Goal: Information Seeking & Learning: Learn about a topic

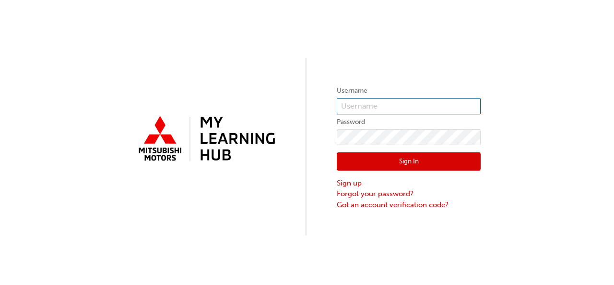
click at [345, 106] on input "text" at bounding box center [409, 106] width 144 height 16
type input "0005873572"
click at [365, 159] on button "Sign In" at bounding box center [409, 161] width 144 height 18
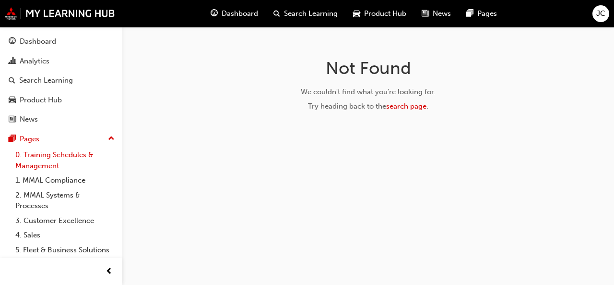
click at [69, 163] on link "0. Training Schedules & Management" at bounding box center [65, 159] width 107 height 25
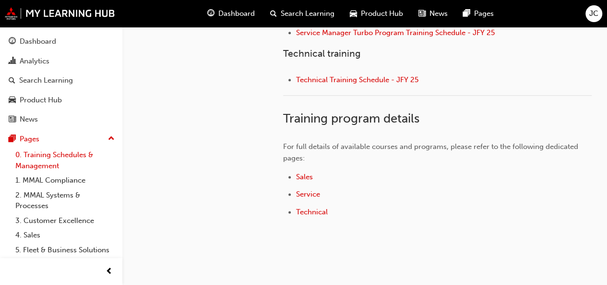
scroll to position [528, 0]
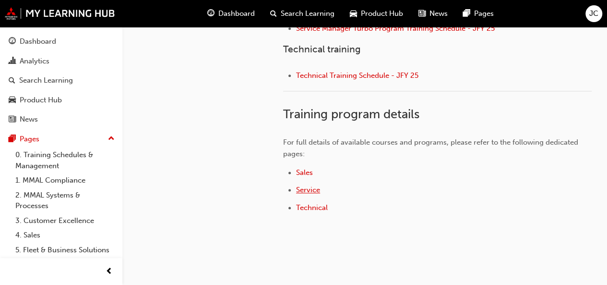
click at [309, 186] on span "Service" at bounding box center [308, 189] width 24 height 9
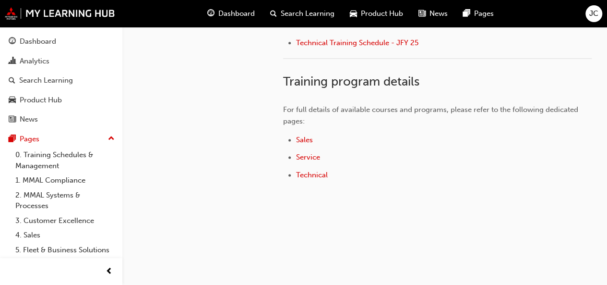
scroll to position [568, 0]
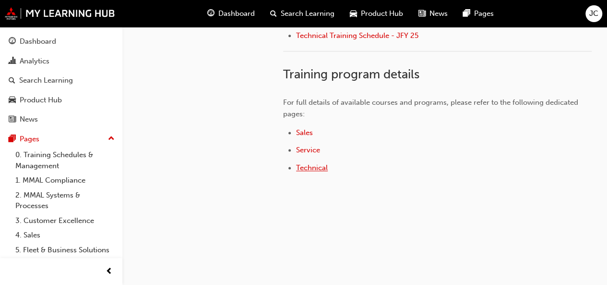
click at [311, 167] on span "Technical" at bounding box center [312, 167] width 32 height 9
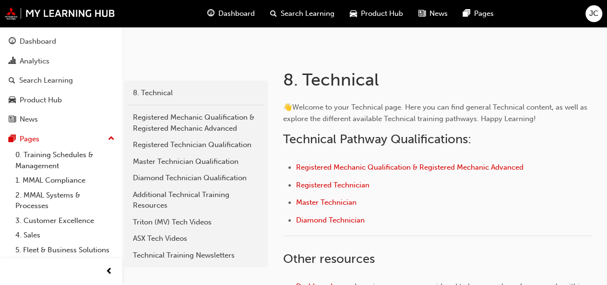
scroll to position [144, 0]
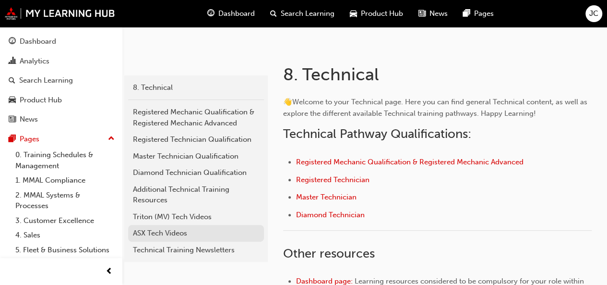
click at [166, 228] on div "ASX Tech Videos" at bounding box center [196, 232] width 126 height 11
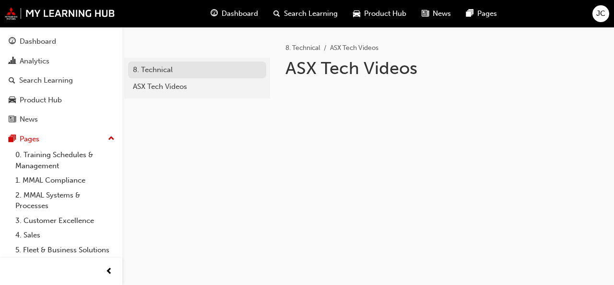
click at [178, 72] on div "8. Technical" at bounding box center [197, 69] width 129 height 11
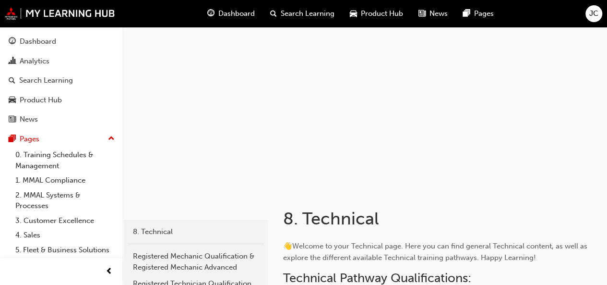
click at [200, 144] on div at bounding box center [364, 108] width 485 height 162
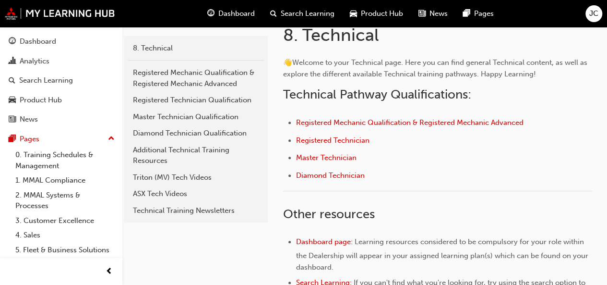
scroll to position [200, 0]
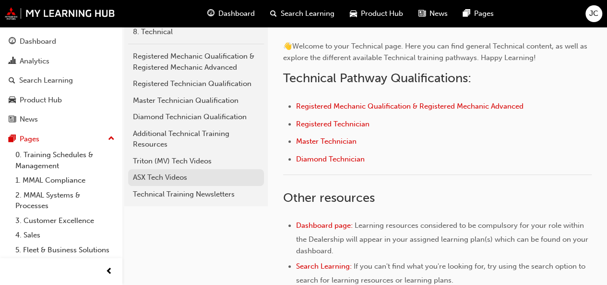
click at [182, 176] on div "ASX Tech Videos" at bounding box center [196, 177] width 126 height 11
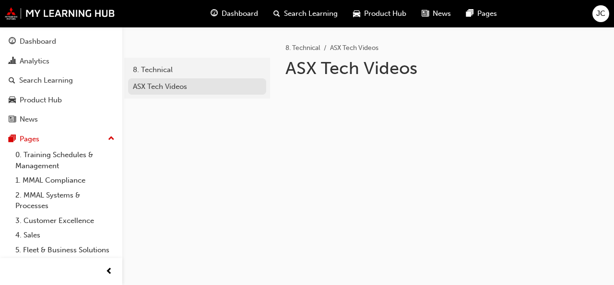
click at [205, 89] on div "ASX Tech Videos" at bounding box center [197, 86] width 129 height 11
click at [213, 93] on link "ASX Tech Videos" at bounding box center [197, 86] width 138 height 17
click at [190, 88] on div "ASX Tech Videos" at bounding box center [197, 86] width 129 height 11
click at [184, 89] on div "ASX Tech Videos" at bounding box center [197, 86] width 129 height 11
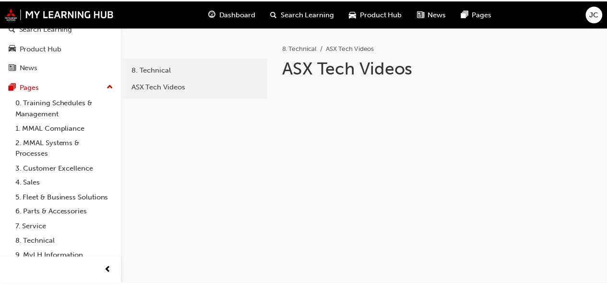
scroll to position [84, 0]
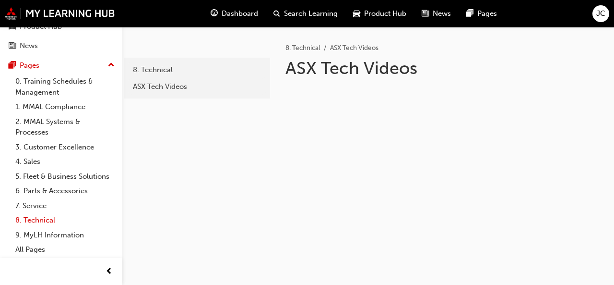
click at [28, 220] on link "8. Technical" at bounding box center [65, 220] width 107 height 15
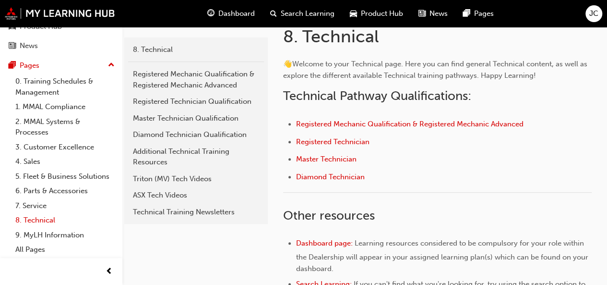
scroll to position [185, 0]
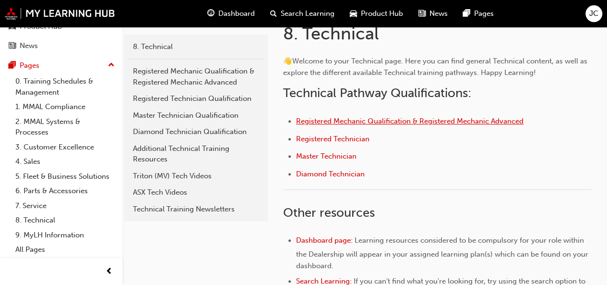
click at [511, 121] on span "Registered Mechanic Qualification & Registered Mechanic Advanced" at bounding box center [409, 121] width 227 height 9
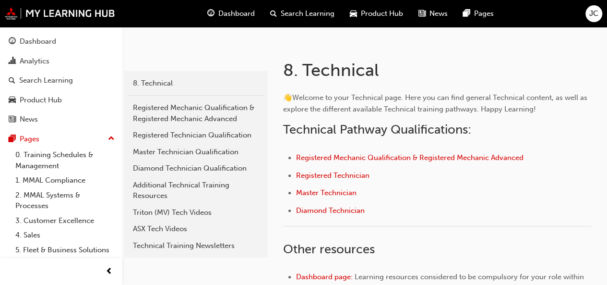
scroll to position [158, 0]
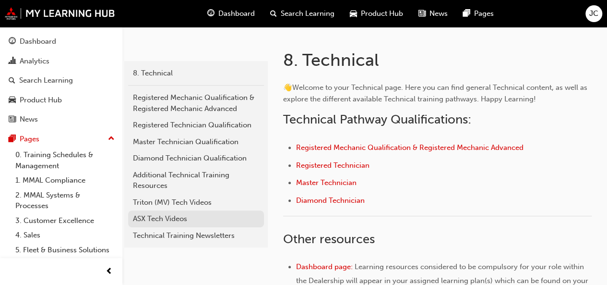
click at [174, 222] on div "ASX Tech Videos" at bounding box center [196, 218] width 126 height 11
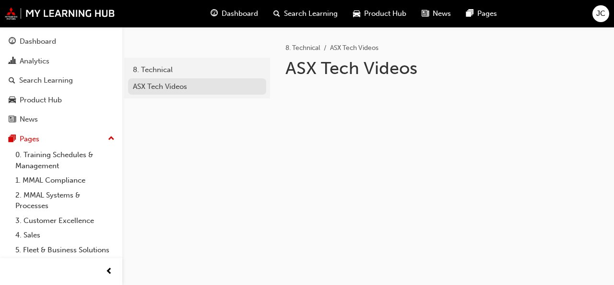
click at [180, 80] on link "ASX Tech Videos" at bounding box center [197, 86] width 138 height 17
click at [196, 85] on div "ASX Tech Videos" at bounding box center [197, 86] width 129 height 11
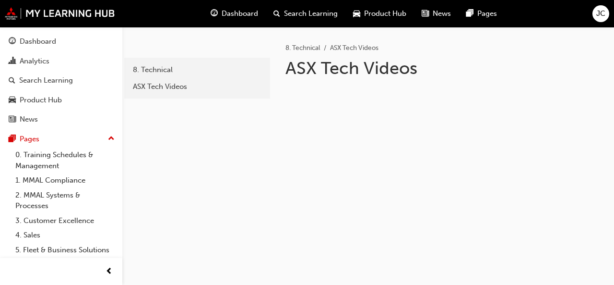
click at [305, 15] on span "Search Learning" at bounding box center [311, 13] width 54 height 11
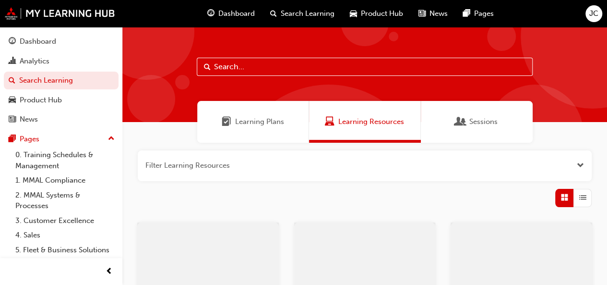
click at [283, 60] on input "text" at bounding box center [365, 67] width 336 height 18
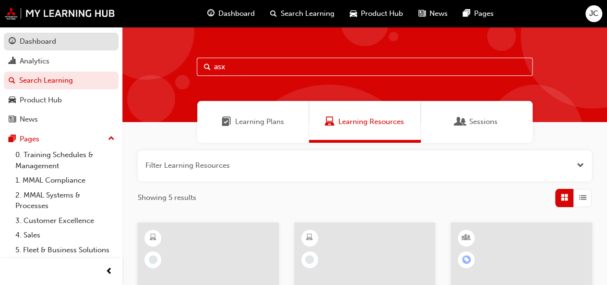
type input "asx"
click at [75, 45] on div "Dashboard" at bounding box center [61, 42] width 105 height 12
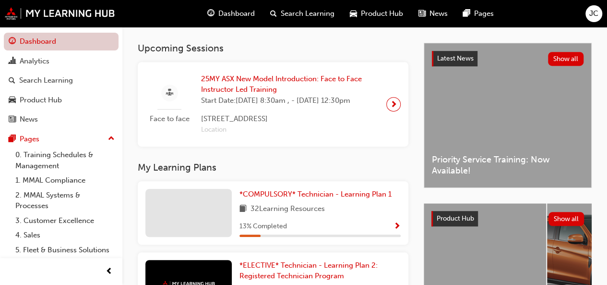
scroll to position [198, 0]
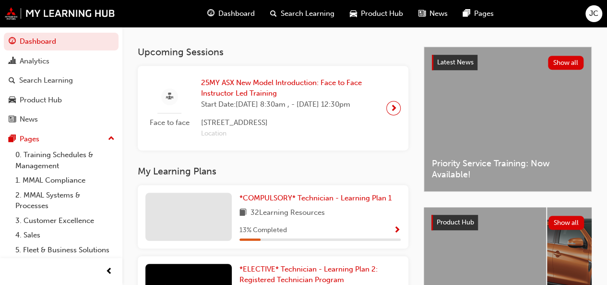
click at [392, 115] on span "next-icon" at bounding box center [393, 107] width 7 height 13
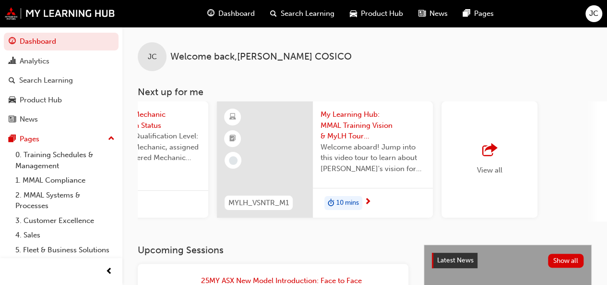
scroll to position [0, 836]
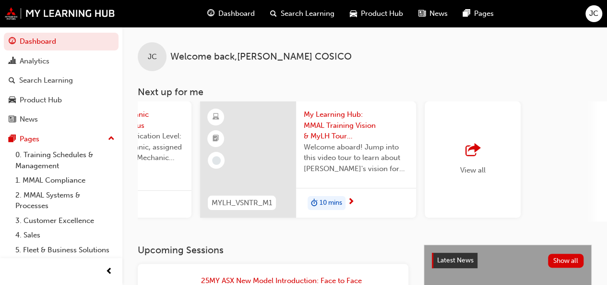
click at [473, 152] on span "outbound-icon" at bounding box center [473, 150] width 14 height 13
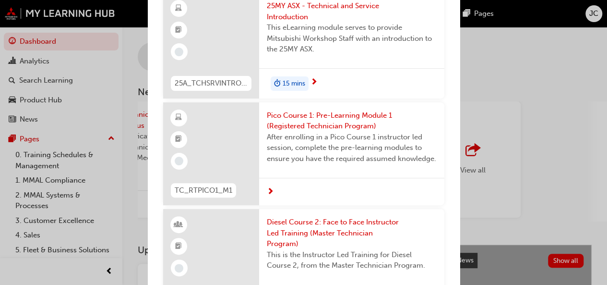
scroll to position [3687, 0]
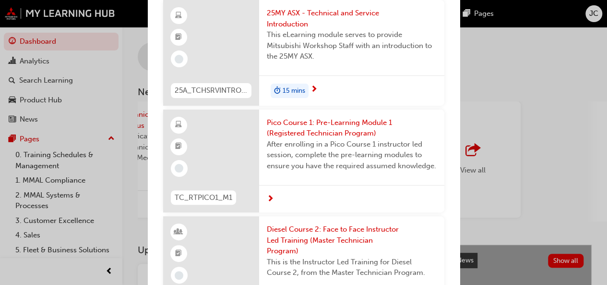
click at [312, 94] on span "next-icon" at bounding box center [314, 89] width 7 height 9
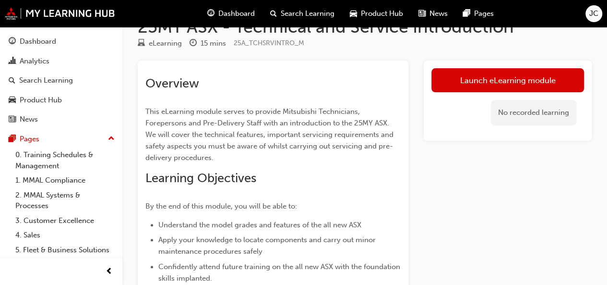
scroll to position [22, 0]
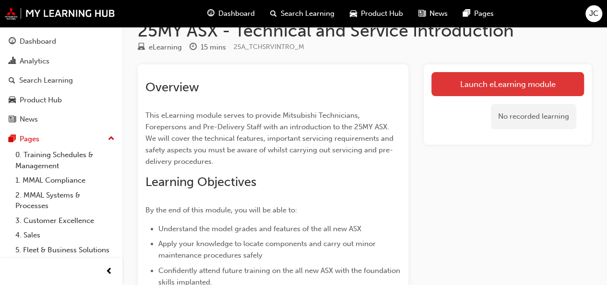
click at [502, 81] on link "Launch eLearning module" at bounding box center [507, 84] width 153 height 24
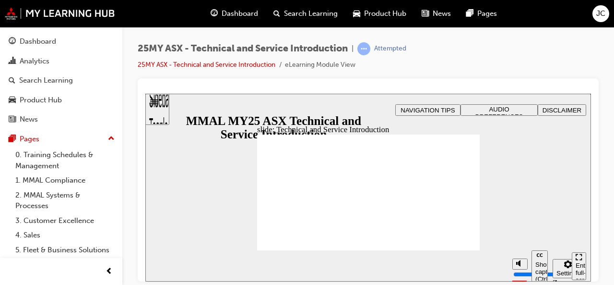
click at [518, 266] on icon "Mute (Ctrl+Alt+M)" at bounding box center [520, 262] width 8 height 7
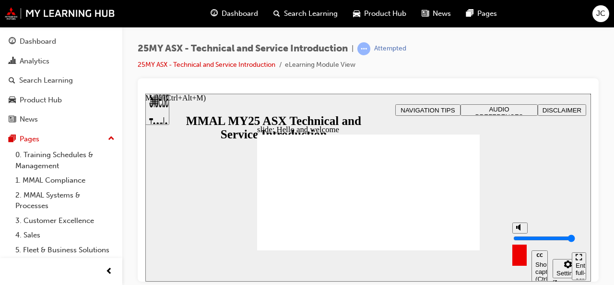
type input "10"
click at [575, 206] on div "slide: Hello and welcome Rectangle B N Rectangle 2 Rectangle 3 Rectangle 1 Hell…" at bounding box center [368, 187] width 446 height 188
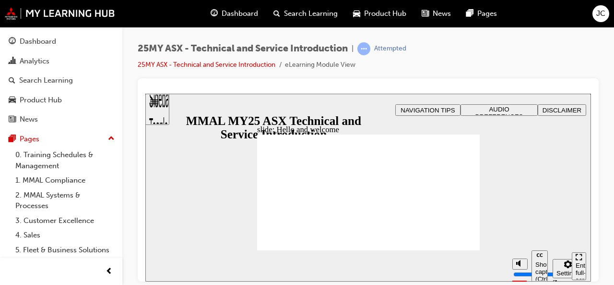
drag, startPoint x: 565, startPoint y: 227, endPoint x: 569, endPoint y: 240, distance: 13.1
click at [569, 240] on div "slide: What will you learn [DATE]? Rectangle B N Rectangle 2 Rectangle 3 What w…" at bounding box center [368, 187] width 446 height 188
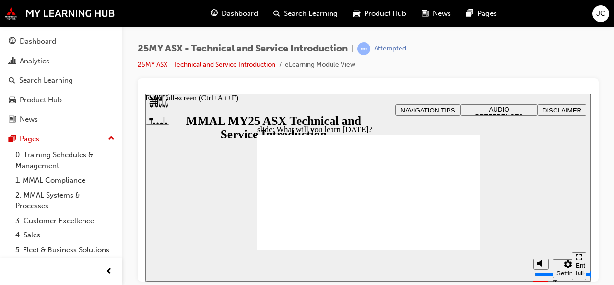
click at [580, 262] on div "Enter full-screen (Ctrl+Alt+F)" at bounding box center [579, 275] width 7 height 29
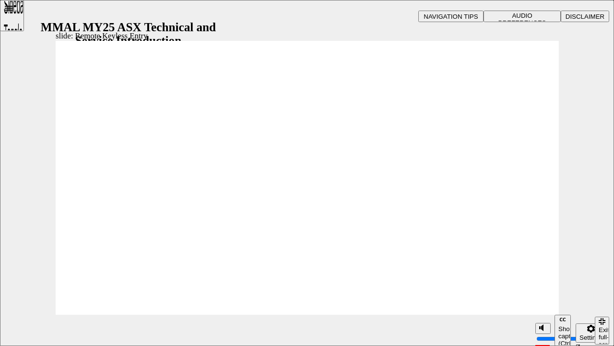
type input "21"
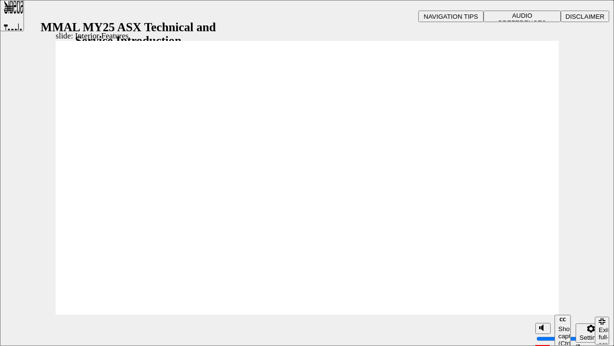
type input "17"
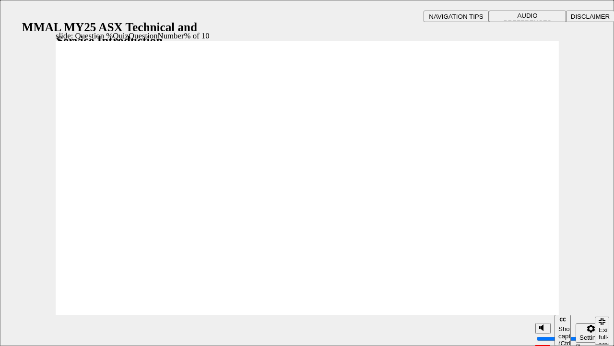
radio input "true"
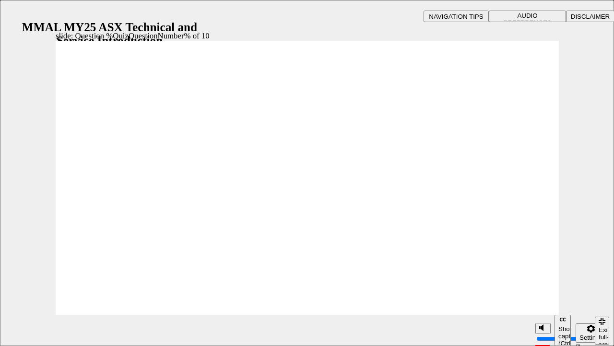
radio input "true"
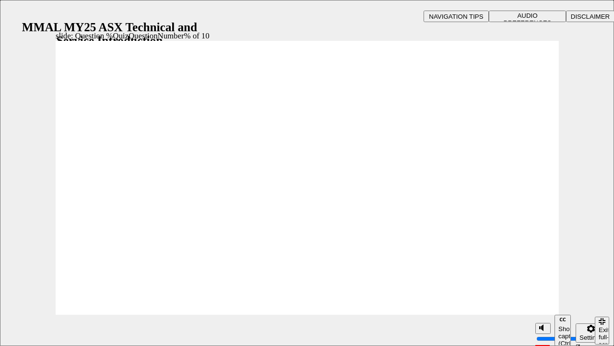
radio input "true"
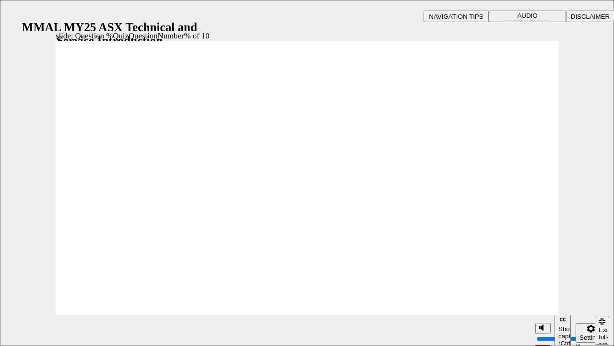
radio input "true"
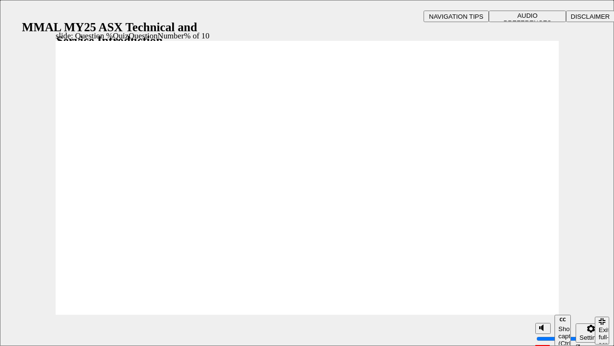
radio input "true"
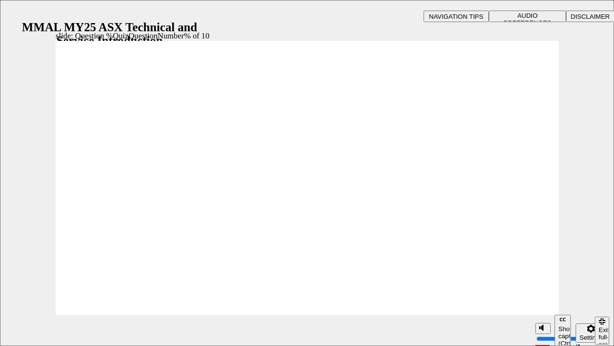
radio input "true"
drag, startPoint x: 518, startPoint y: 296, endPoint x: 513, endPoint y: 301, distance: 7.5
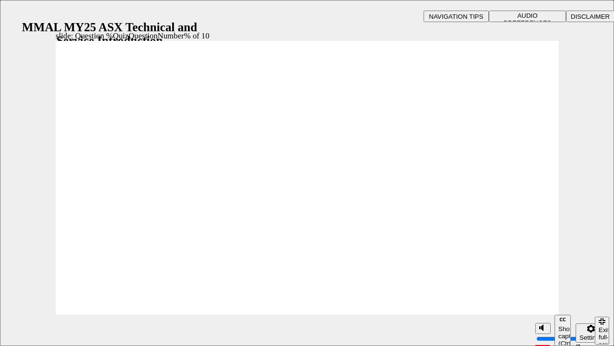
radio input "true"
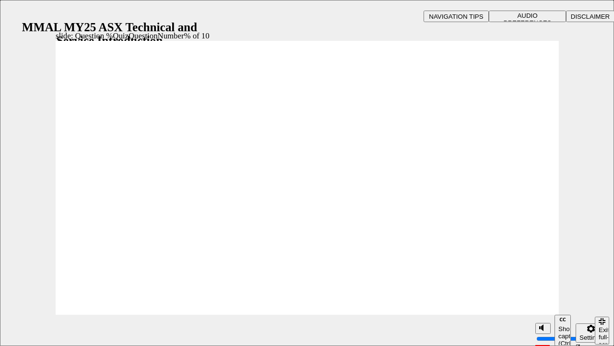
radio input "true"
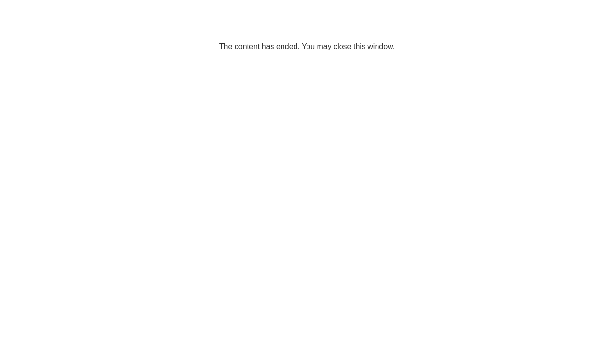
click at [462, 59] on html "The content has ended. You may close this window." at bounding box center [307, 29] width 614 height 59
click at [369, 20] on p "The content has ended. You may close this window." at bounding box center [307, 29] width 607 height 43
drag, startPoint x: 369, startPoint y: 20, endPoint x: 345, endPoint y: 126, distance: 108.2
click at [345, 59] on html "The content has ended. You may close this window." at bounding box center [307, 29] width 614 height 59
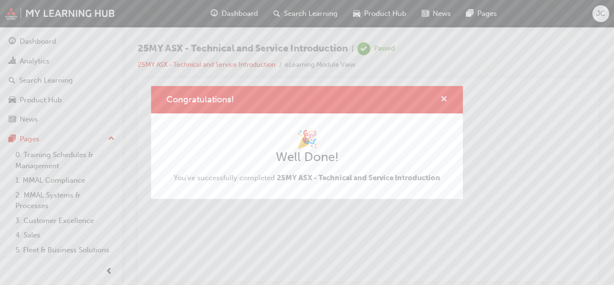
click at [444, 98] on span "cross-icon" at bounding box center [444, 100] width 7 height 9
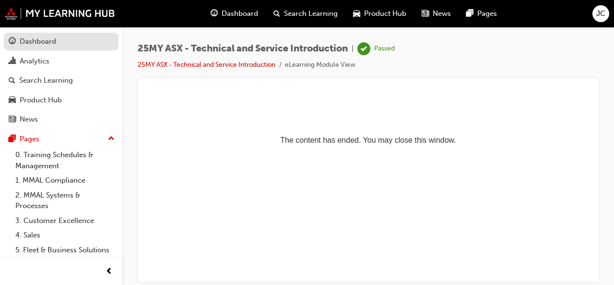
click at [71, 39] on div "Dashboard" at bounding box center [61, 42] width 105 height 12
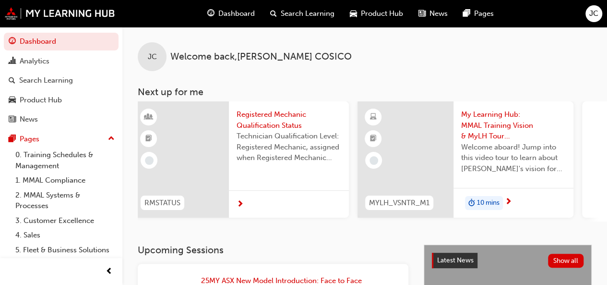
scroll to position [0, 877]
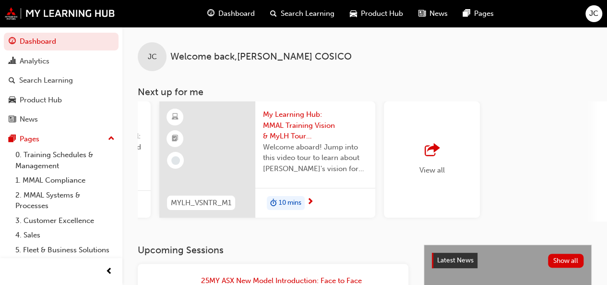
click at [431, 154] on span "outbound-icon" at bounding box center [432, 150] width 14 height 13
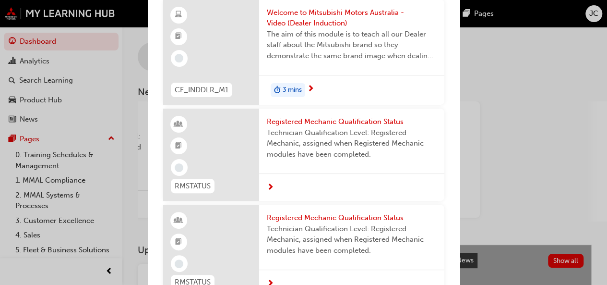
scroll to position [0, 0]
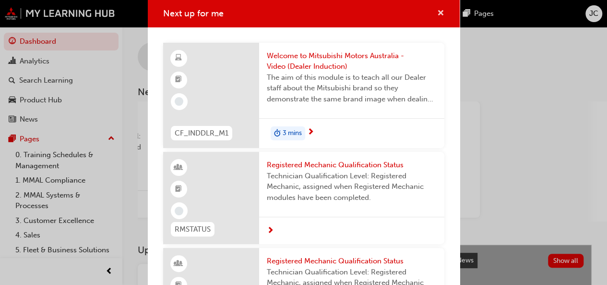
click at [437, 12] on span "cross-icon" at bounding box center [440, 14] width 7 height 9
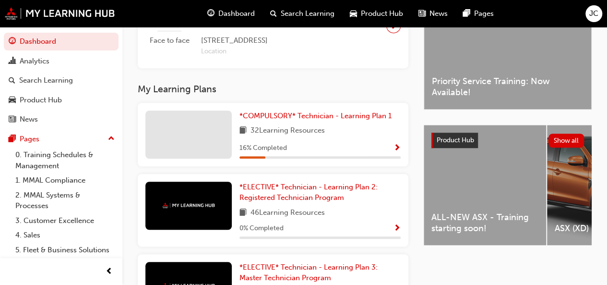
scroll to position [284, 0]
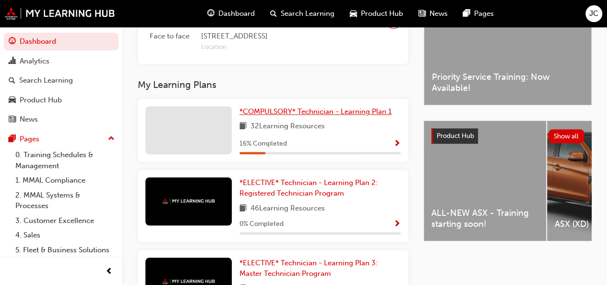
click at [316, 116] on span "*COMPULSORY* Technician - Learning Plan 1" at bounding box center [315, 111] width 152 height 9
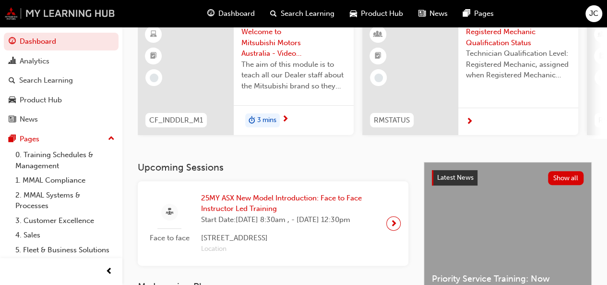
scroll to position [288, 0]
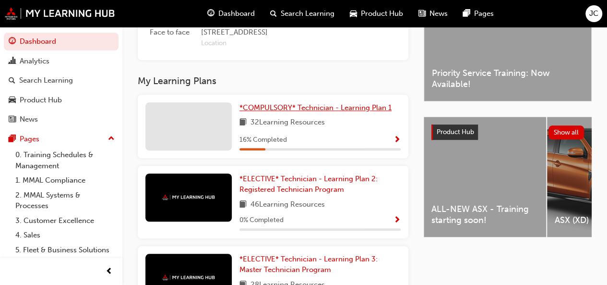
click at [348, 112] on span "*COMPULSORY* Technician - Learning Plan 1" at bounding box center [315, 107] width 152 height 9
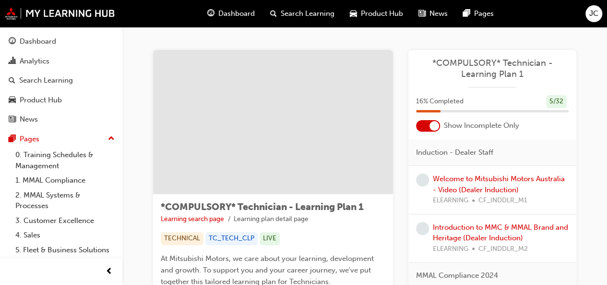
drag, startPoint x: 348, startPoint y: 123, endPoint x: 137, endPoint y: 110, distance: 212.1
click at [41, 44] on div "Dashboard" at bounding box center [38, 41] width 36 height 11
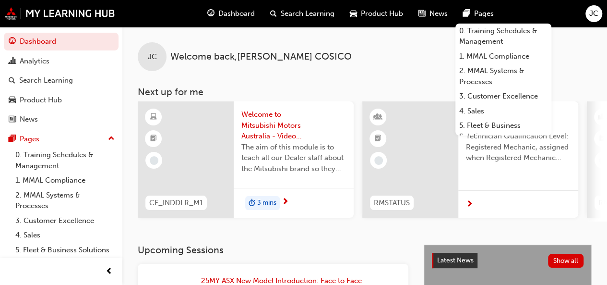
click at [597, 14] on span "JC" at bounding box center [593, 13] width 9 height 11
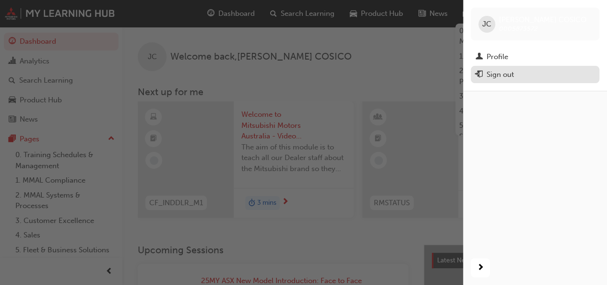
click at [504, 72] on div "Sign out" at bounding box center [500, 74] width 27 height 11
